Goal: Complete application form: Complete application form

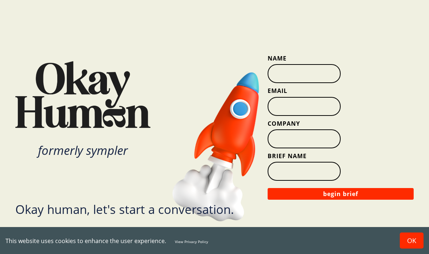
click at [313, 74] on input "Name" at bounding box center [303, 73] width 73 height 19
type input "[PERSON_NAME]"
type input "[PERSON_NAME][EMAIL_ADDRESS][PERSON_NAME][DOMAIN_NAME]"
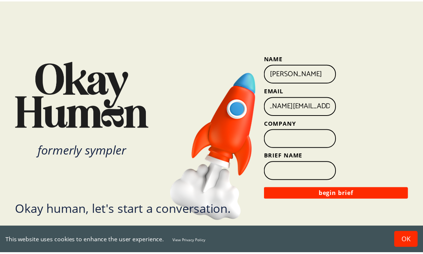
scroll to position [0, 0]
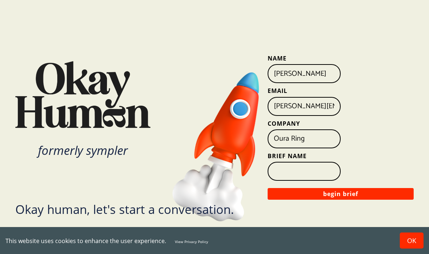
type input "Oura Ring"
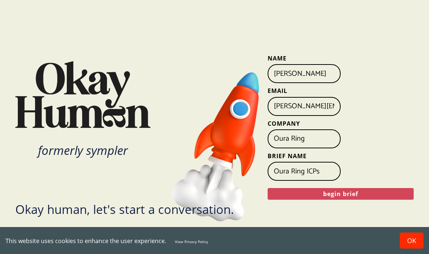
type input "Oura Ring ICPs"
click at [349, 192] on button "begin brief" at bounding box center [340, 194] width 146 height 12
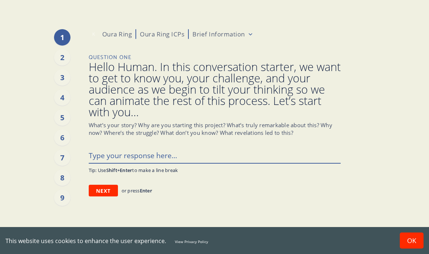
click at [136, 153] on textarea at bounding box center [215, 155] width 252 height 15
type textarea "x"
type textarea "H"
type textarea "x"
type textarea "Hi"
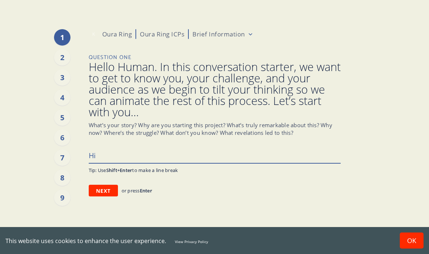
type textarea "x"
type textarea "Hi"
type textarea "x"
type textarea "Hi I"
type textarea "x"
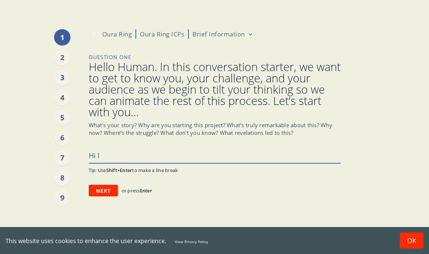
type textarea "Hi I'"
type textarea "x"
type textarea "Hi I'm"
type textarea "x"
type textarea "Hi I'"
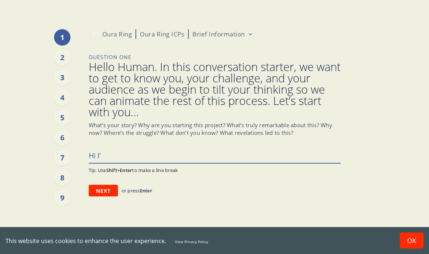
type textarea "x"
type textarea "Hi I"
type textarea "x"
type textarea "Hi"
type textarea "x"
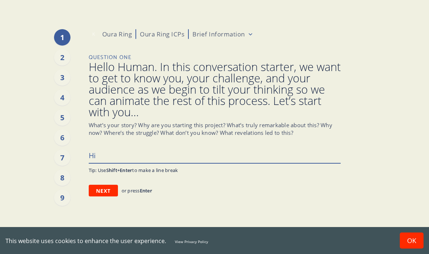
type textarea "Hi"
type textarea "x"
type textarea "H"
type textarea "x"
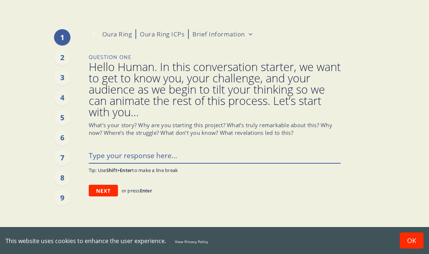
type textarea "e"
type textarea "x"
type textarea "W"
type textarea "x"
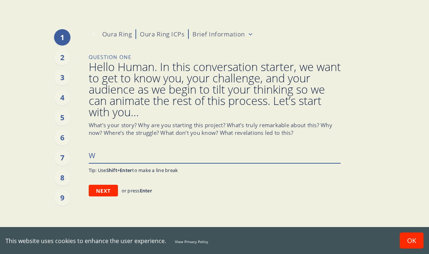
type textarea "We"
type textarea "x"
type textarea "We"
type textarea "x"
type textarea "We a"
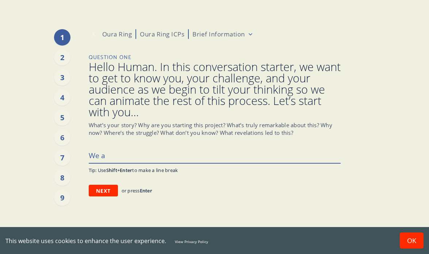
type textarea "x"
type textarea "We ai"
type textarea "x"
type textarea "We air"
type textarea "x"
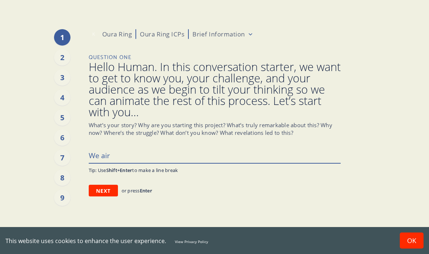
type textarea "We ai"
type textarea "x"
type textarea "We a"
type textarea "x"
type textarea "We ar"
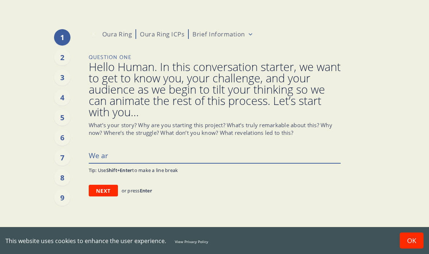
type textarea "x"
type textarea "We are"
type textarea "x"
type textarea "We are"
type textarea "x"
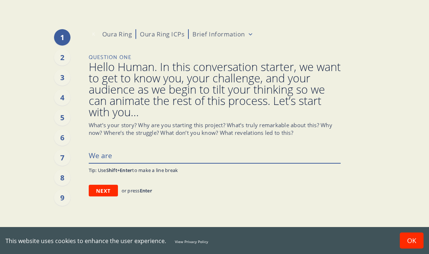
type textarea "We are a"
type textarea "x"
type textarea "We are am"
type textarea "x"
type textarea "We are ami"
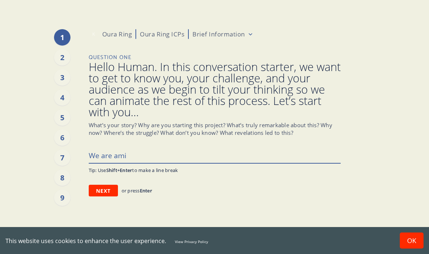
type textarea "x"
type textarea "We are amin"
type textarea "x"
type textarea "We are ami"
type textarea "x"
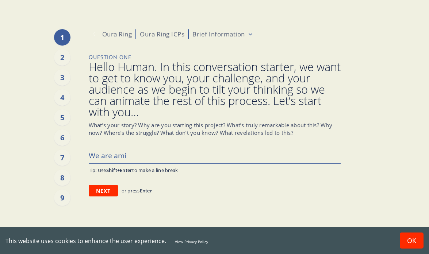
type textarea "We are am"
type textarea "x"
type textarea "We are a"
type textarea "x"
type textarea "We are ai"
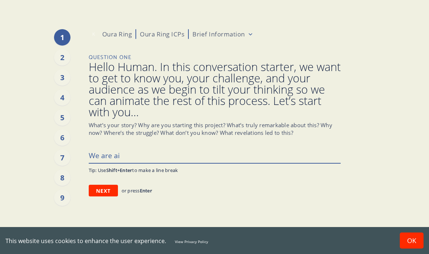
type textarea "x"
type textarea "We are aimi"
type textarea "x"
type textarea "We are aimin"
type textarea "x"
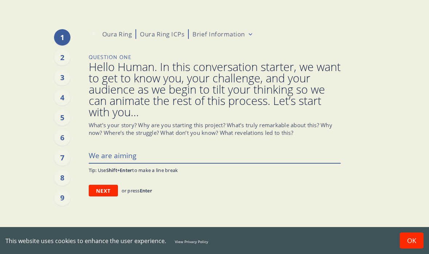
type textarea "We are aiming"
type textarea "x"
type textarea "We are aiming t"
type textarea "x"
type textarea "We are aiming to"
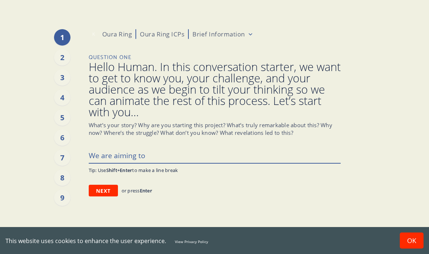
type textarea "x"
type textarea "We are aiming to b"
type textarea "x"
type textarea "We are aiming to be"
type textarea "x"
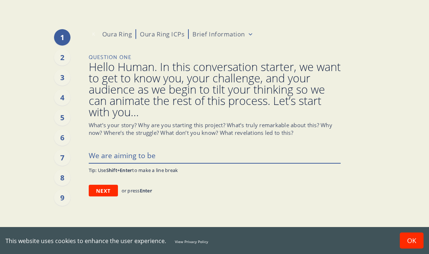
type textarea "We are aiming to bet"
type textarea "x"
type textarea "We are aiming to bett"
type textarea "x"
type textarea "We are aiming to [PERSON_NAME]"
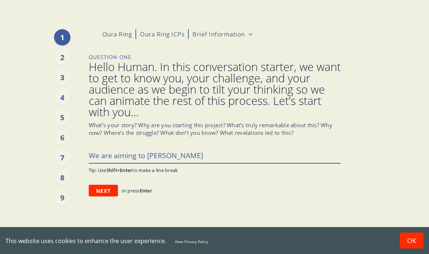
type textarea "x"
type textarea "We are aiming to better"
type textarea "x"
type textarea "We are aiming to better"
type textarea "x"
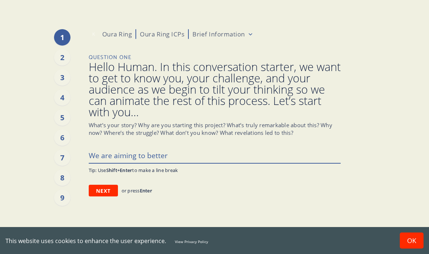
type textarea "We are aiming to better u"
type textarea "x"
type textarea "We are aiming to better un"
type textarea "x"
type textarea "We are aiming to better und"
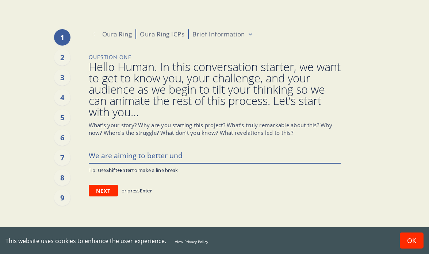
type textarea "x"
type textarea "We are aiming to better unde"
type textarea "x"
type textarea "We are aiming to better under"
type textarea "x"
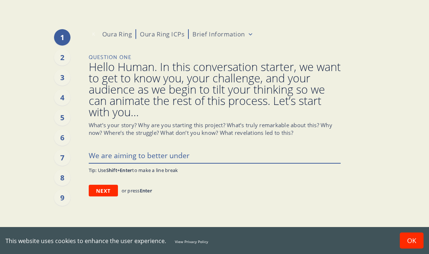
type textarea "We are aiming to better unders"
type textarea "x"
type textarea "We are aiming to better underst"
type textarea "x"
type textarea "We are aiming to better understa"
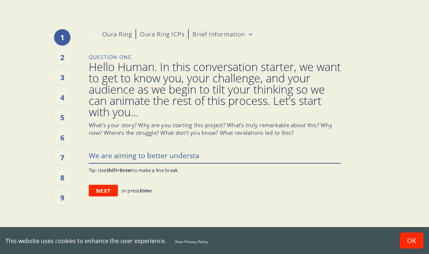
type textarea "x"
type textarea "We are aiming to better understand"
type textarea "x"
type textarea "We are aiming to better understand"
type textarea "x"
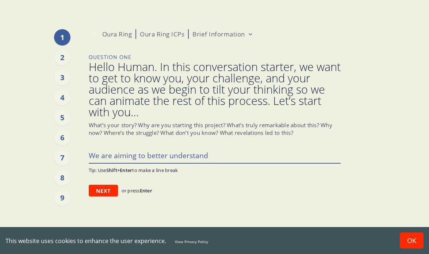
type textarea "We are aiming to better understand o"
type textarea "x"
type textarea "We are aiming to better understand ou"
type textarea "x"
type textarea "We are aiming to better understand our"
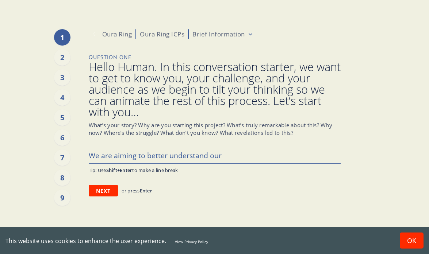
type textarea "x"
type textarea "We are aiming to better understand our"
type textarea "x"
type textarea "We are aiming to better understand our t"
type textarea "x"
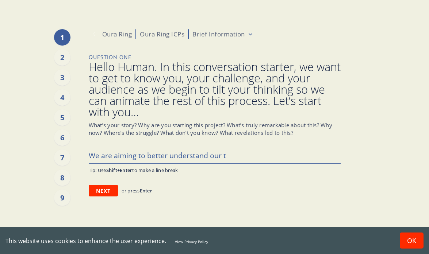
type textarea "We are aiming to better understand our ta"
type textarea "x"
type textarea "We are aiming to better understand our tar"
type textarea "x"
type textarea "We are aiming to better understand our targe"
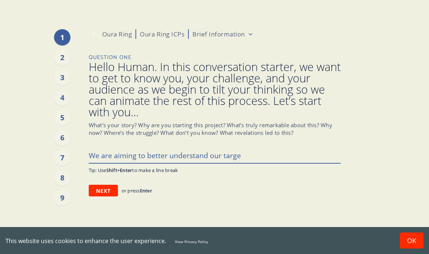
type textarea "x"
type textarea "We are aiming to better understand our target"
type textarea "x"
type textarea "We are aiming to better understand our target"
type textarea "x"
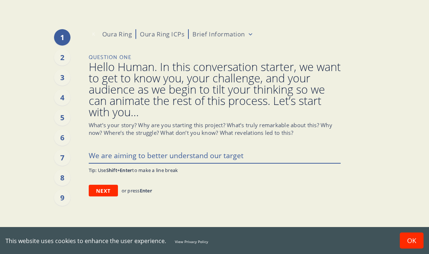
type textarea "We are aiming to better understand our target c"
type textarea "x"
type textarea "We are aiming to better understand our target co"
type textarea "x"
type textarea "We are aiming to better understand our target con"
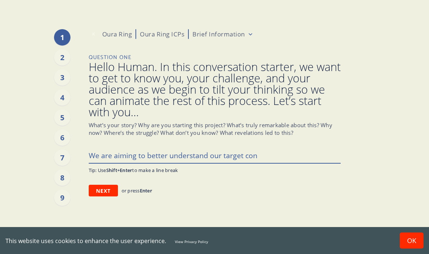
type textarea "x"
type textarea "We are aiming to better understand our target cons"
type textarea "x"
type textarea "We are aiming to better understand our target consu"
type textarea "x"
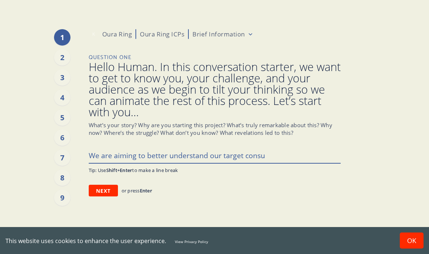
type textarea "We are aiming to better understand our target consum"
type textarea "x"
type textarea "We are aiming to better understand our target consume"
type textarea "x"
type textarea "We are aiming to better understand our target consumer"
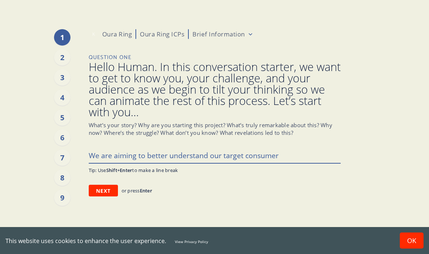
type textarea "x"
type textarea "We are aiming to better understand our target consumers"
type textarea "x"
type textarea "We are aiming to better understand our target consumers"
type textarea "x"
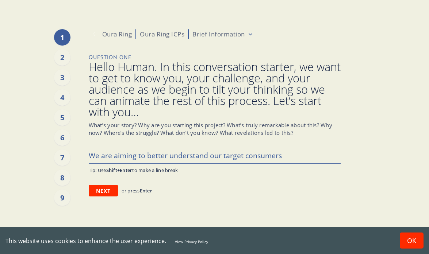
type textarea "We are aiming to better understand our target consumers ("
type textarea "x"
type textarea "We are aiming to better understand our target consumers (IC"
type textarea "x"
type textarea "We are aiming to better understand our target consumers (ICP"
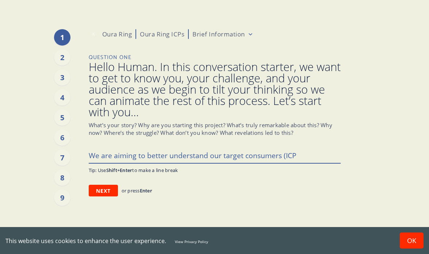
type textarea "x"
type textarea "We are aiming to better understand our target consumers (ICPs"
type textarea "x"
type textarea "We are aiming to better understand our target consumers (ICPs)"
type textarea "x"
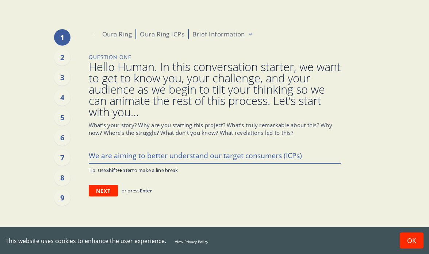
type textarea "We are aiming to better understand our target consumers (ICPs)"
type textarea "x"
type textarea "We are aiming to better understand our target consumers (ICPs) a"
type textarea "x"
type textarea "We are aiming to better understand our target consumers (ICPs) at"
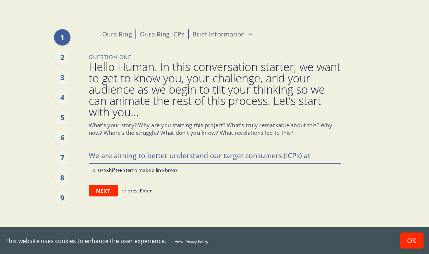
type textarea "x"
type textarea "We are aiming to better understand our target consumers (ICPs) at"
type textarea "x"
type textarea "We are aiming to better understand our target consumers (ICPs) at O"
type textarea "x"
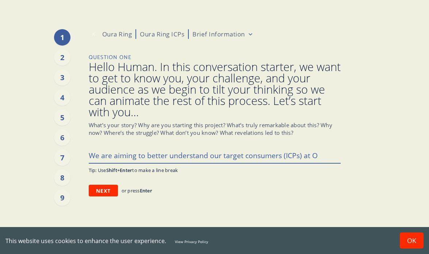
type textarea "We are aiming to better understand our target consumers (ICPs) at [GEOGRAPHIC_D…"
type textarea "x"
type textarea "We are aiming to better understand our target consumers (ICPs) at Our"
type textarea "x"
type textarea "We are aiming to better understand our target consumers (ICPs) at Our"
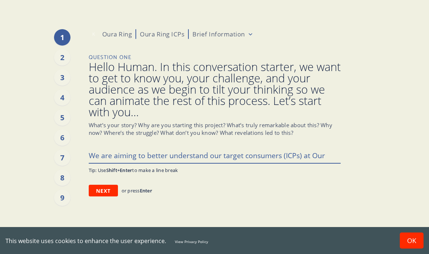
type textarea "x"
type textarea "We are aiming to better understand our target consumers (ICPs) at Our a"
type textarea "x"
type textarea "We are aiming to better understand our target consumers (ICPs) at Our"
type textarea "x"
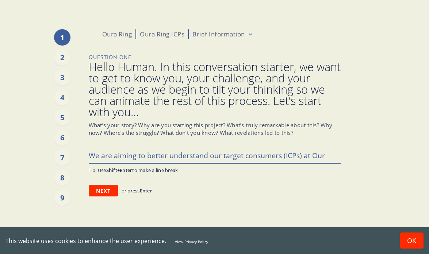
type textarea "We are aiming to better understand our target consumers (ICPs) at Our"
type textarea "x"
type textarea "We are aiming to better understand our target consumers (ICPs) at Oura"
type textarea "x"
type textarea "We are aiming to better understand our target consumers (ICPs) at Oura"
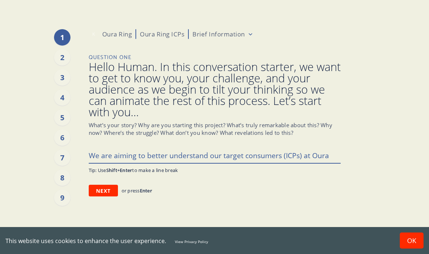
type textarea "x"
type textarea "We are aiming to better understand our target consumers (ICPs) at Oura R"
type textarea "x"
type textarea "We are aiming to better understand our target consumers (ICPs) at [GEOGRAPHIC_D…"
type textarea "x"
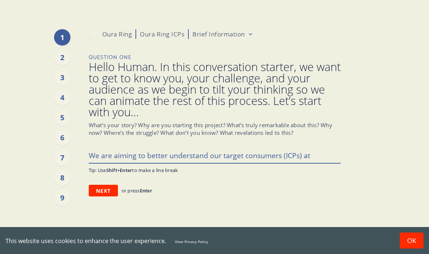
type textarea "We are aiming to better understand our target consumers (ICPs) at [GEOGRAPHIC_D…"
type textarea "x"
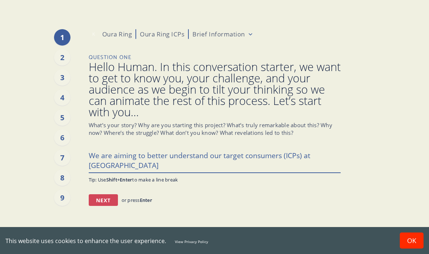
type textarea "We are aiming to better understand our target consumers (ICPs) at [GEOGRAPHIC_D…"
click at [97, 202] on button "Next" at bounding box center [103, 200] width 29 height 12
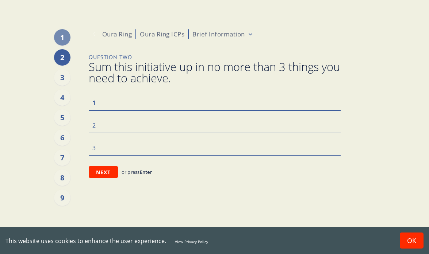
type textarea "x"
type textarea "U"
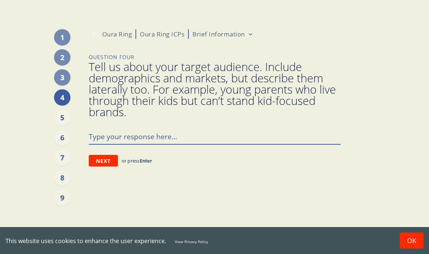
click at [125, 133] on textarea at bounding box center [215, 136] width 252 height 15
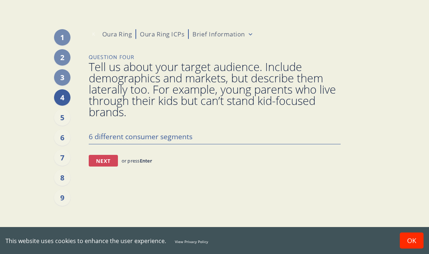
click at [108, 162] on button "Next" at bounding box center [103, 161] width 29 height 12
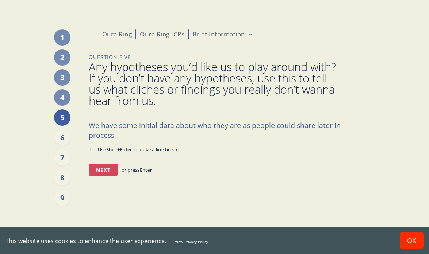
click at [102, 171] on button "Next" at bounding box center [103, 170] width 29 height 12
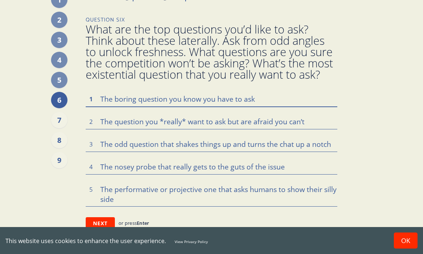
scroll to position [42, 0]
